Goal: Navigation & Orientation: Find specific page/section

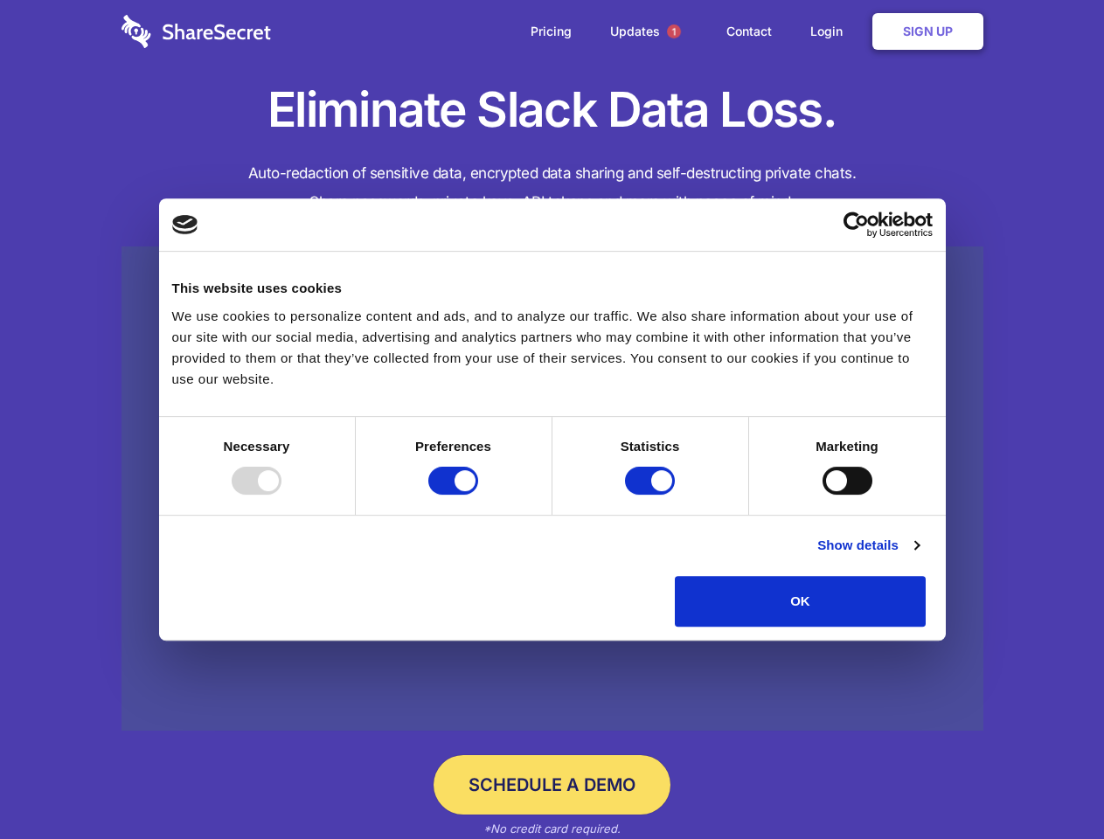
click at [281, 495] on div at bounding box center [257, 481] width 50 height 28
click at [478, 495] on input "Preferences" at bounding box center [453, 481] width 50 height 28
checkbox input "false"
click at [652, 495] on input "Statistics" at bounding box center [650, 481] width 50 height 28
checkbox input "false"
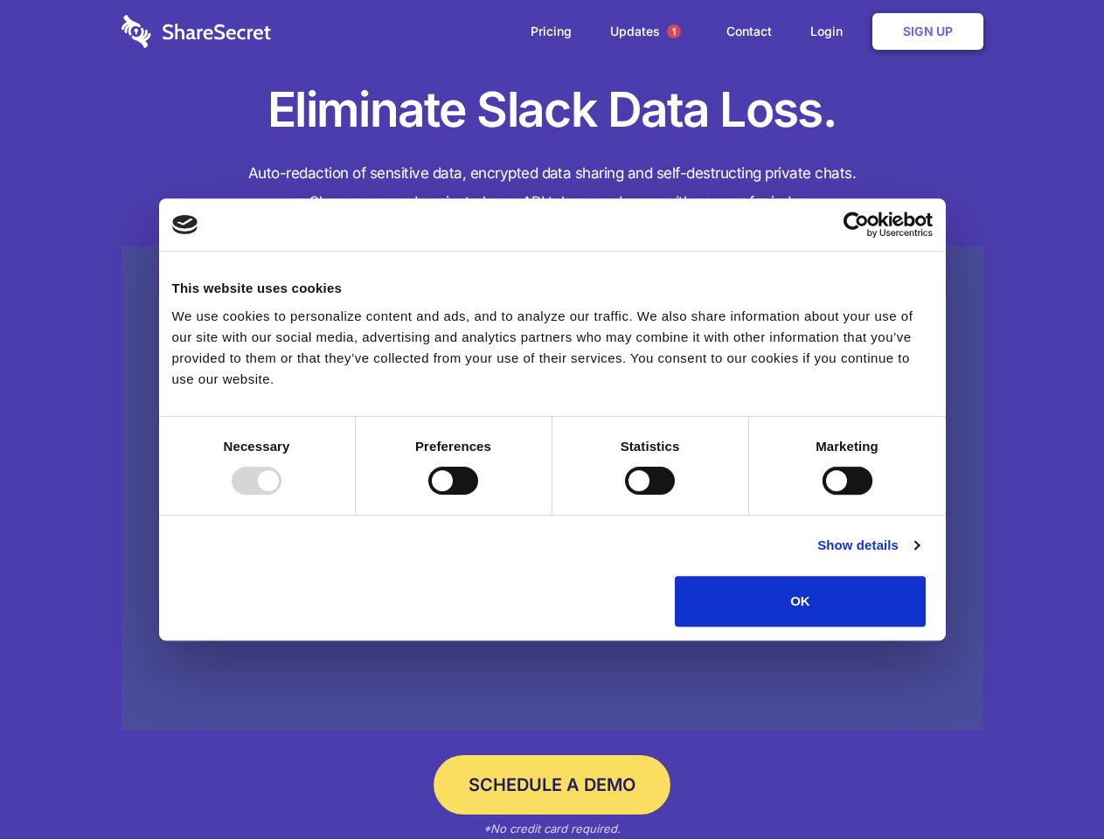
click at [822, 495] on input "Marketing" at bounding box center [847, 481] width 50 height 28
checkbox input "true"
click at [919, 556] on link "Show details" at bounding box center [867, 545] width 101 height 21
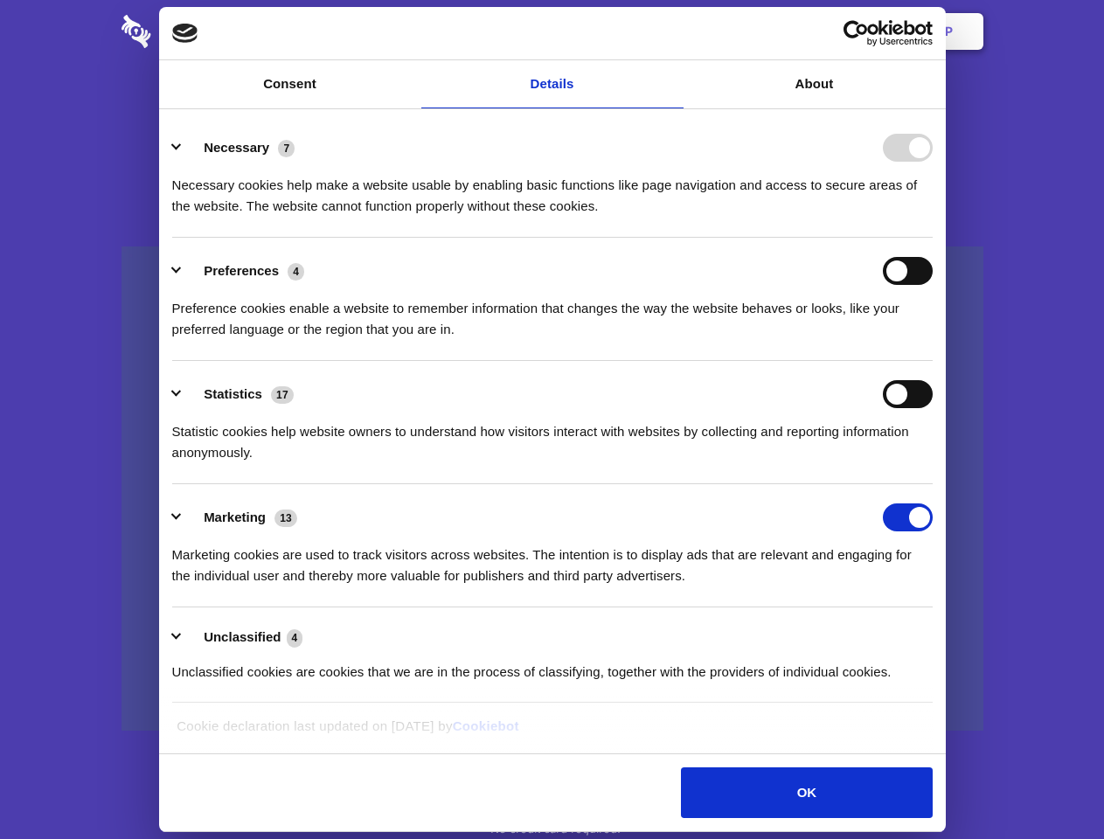
click at [933, 238] on li "Necessary 7 Necessary cookies help make a website usable by enabling basic func…" at bounding box center [552, 175] width 760 height 123
click at [673, 31] on span "1" at bounding box center [674, 31] width 14 height 14
